Goal: Task Accomplishment & Management: Use online tool/utility

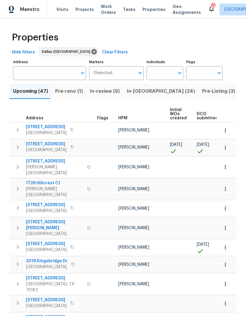
click at [164, 74] on input "Individuals" at bounding box center [161, 73] width 28 height 14
type input "todd"
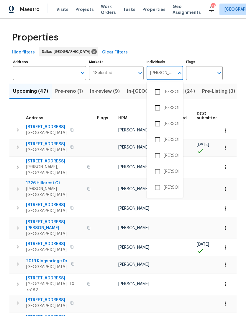
click at [159, 156] on input "checkbox" at bounding box center [157, 155] width 12 height 12
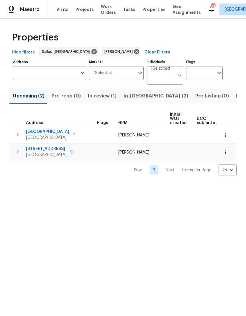
click at [135, 97] on span "In-[GEOGRAPHIC_DATA] (2)" at bounding box center [156, 96] width 65 height 8
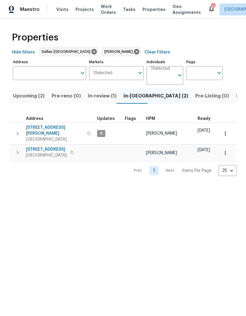
click at [16, 149] on icon "button" at bounding box center [17, 152] width 7 height 7
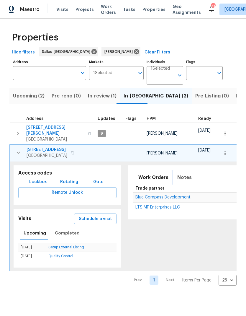
click at [182, 175] on span "Notes" at bounding box center [184, 177] width 14 height 8
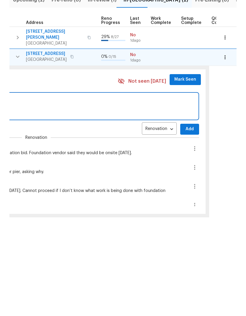
scroll to position [0, 261]
type textarea "Foundation vendor onsite and working"
click at [184, 221] on span "Add" at bounding box center [188, 224] width 9 height 7
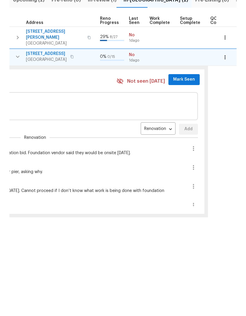
scroll to position [17, 0]
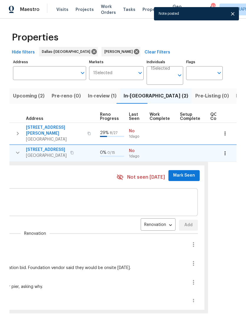
click at [179, 172] on span "Mark Seen" at bounding box center [184, 175] width 22 height 7
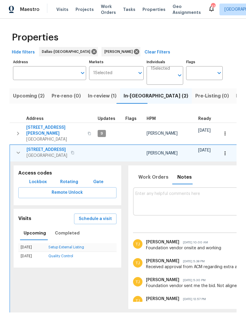
scroll to position [0, 0]
click at [17, 149] on icon "button" at bounding box center [18, 152] width 7 height 7
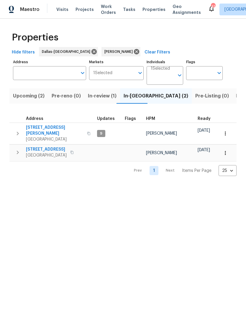
click at [18, 133] on icon "button" at bounding box center [17, 133] width 7 height 7
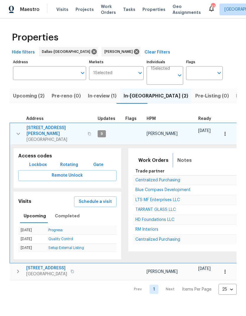
click at [185, 156] on span "Notes" at bounding box center [184, 160] width 14 height 8
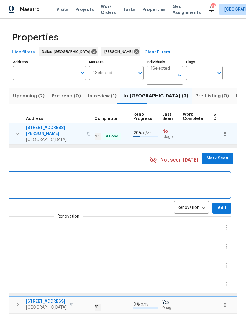
scroll to position [0, 229]
type textarea "Windows delayed due to rain"
click at [216, 204] on span "Add" at bounding box center [220, 207] width 9 height 7
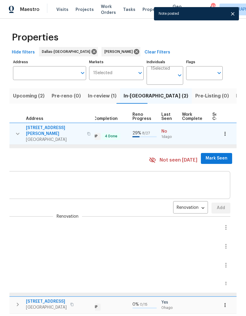
click at [210, 155] on span "Mark Seen" at bounding box center [217, 158] width 22 height 7
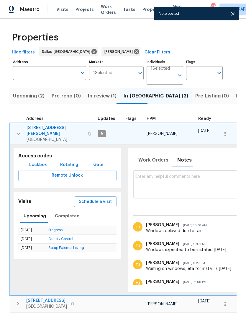
scroll to position [0, 0]
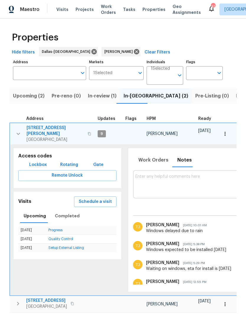
click at [16, 131] on icon "button" at bounding box center [18, 133] width 7 height 7
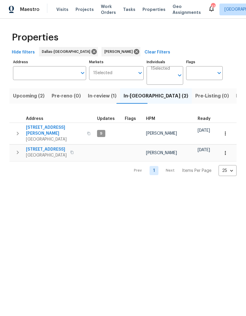
click at [101, 94] on span "In-review (1)" at bounding box center [102, 96] width 29 height 8
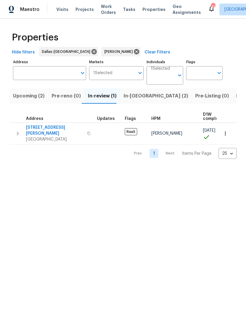
click at [236, 93] on span "Listed (12)" at bounding box center [248, 96] width 24 height 8
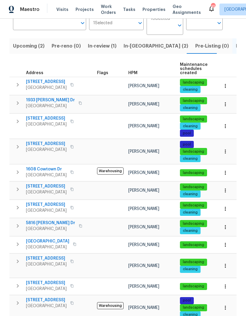
click at [34, 42] on span "Upcoming (2)" at bounding box center [29, 46] width 32 height 8
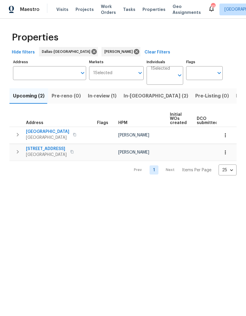
click at [229, 133] on button "button" at bounding box center [225, 135] width 13 height 13
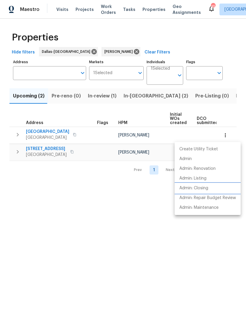
click at [205, 190] on p "Admin: Closing" at bounding box center [194, 188] width 29 height 6
click at [124, 238] on div at bounding box center [123, 158] width 246 height 316
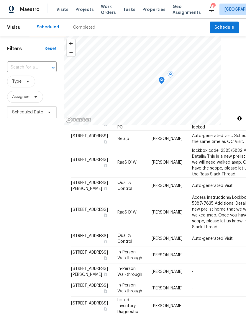
scroll to position [678, 0]
